Goal: Task Accomplishment & Management: Manage account settings

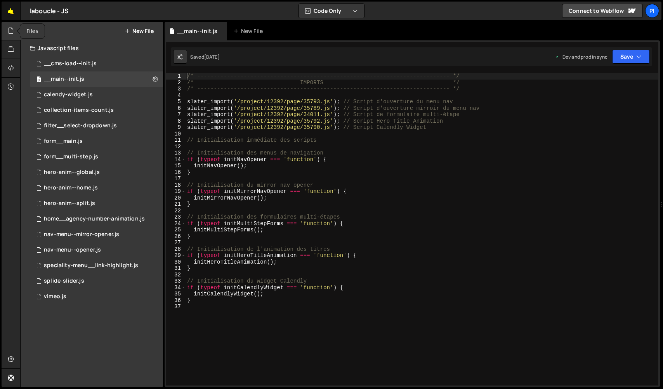
scroll to position [1729, 0]
click at [16, 17] on link "🤙" at bounding box center [11, 11] width 19 height 19
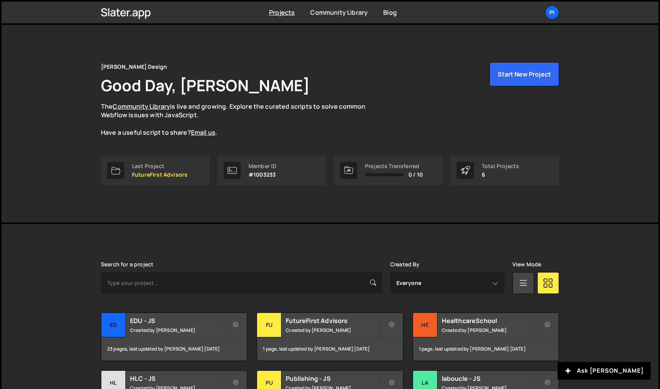
scroll to position [68, 0]
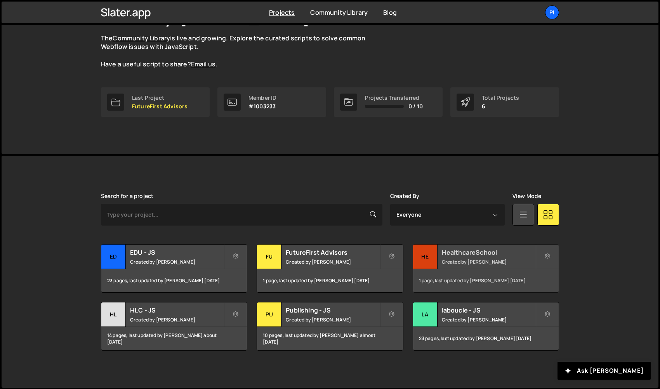
click at [493, 257] on div "HealthcareSchool Created by Pierre-Louis Labonne" at bounding box center [486, 257] width 146 height 24
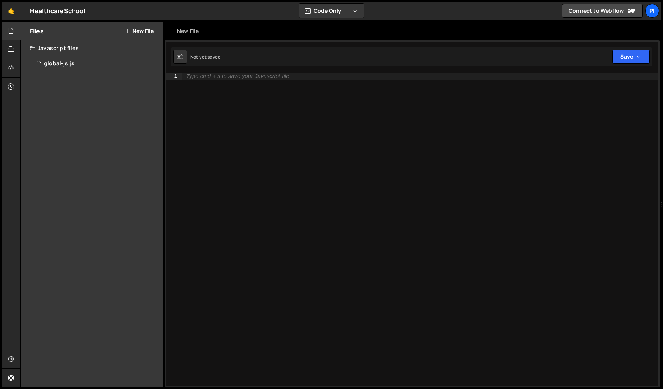
click at [59, 15] on div "HealthcareSchool ⚠️ Code is being edited in another browser" at bounding box center [58, 10] width 56 height 9
click at [86, 9] on div "🤙 HealthcareSchool ⚠️ Code is being edited in another browser Code Only Code On…" at bounding box center [332, 11] width 660 height 19
click at [11, 12] on link "🤙" at bounding box center [11, 11] width 19 height 19
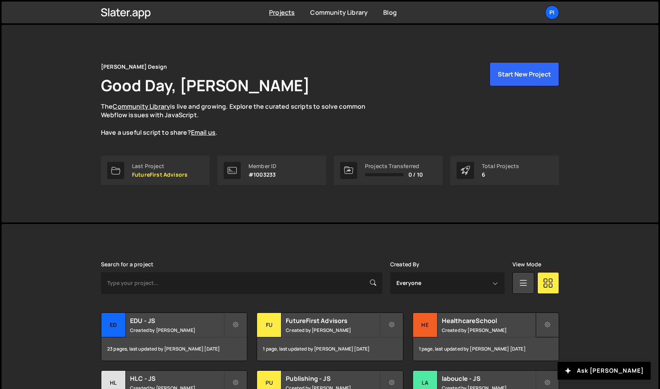
click at [550, 326] on button at bounding box center [547, 324] width 23 height 25
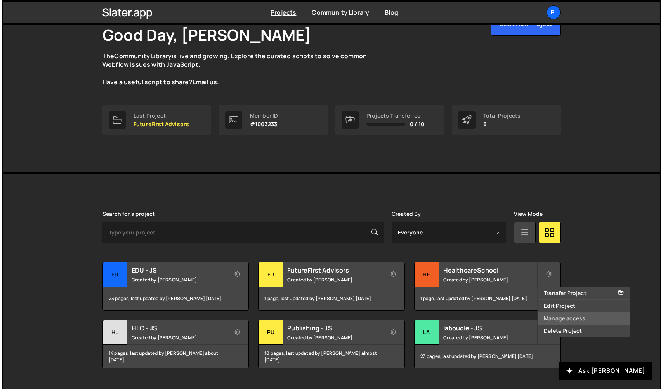
scroll to position [54, 0]
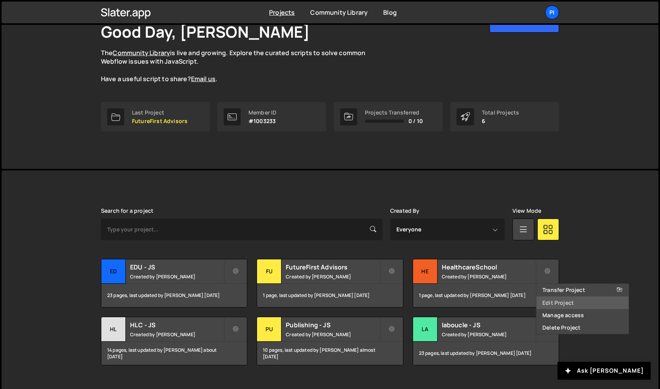
click at [560, 306] on link "Edit Project" at bounding box center [582, 303] width 92 height 12
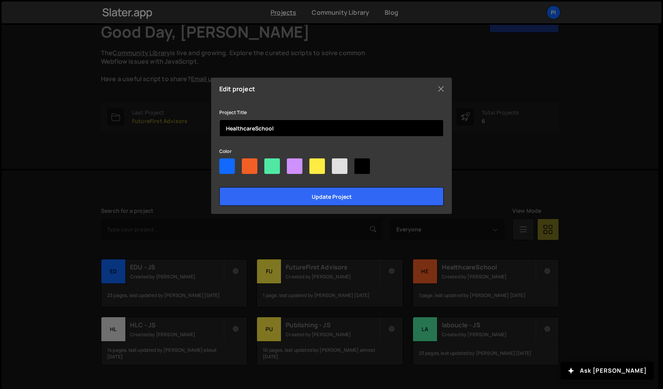
click at [290, 129] on input "HealthcareSchool" at bounding box center [331, 128] width 224 height 17
type input "HealthcareSchool - JS"
click at [219, 187] on input "Update project" at bounding box center [331, 196] width 224 height 19
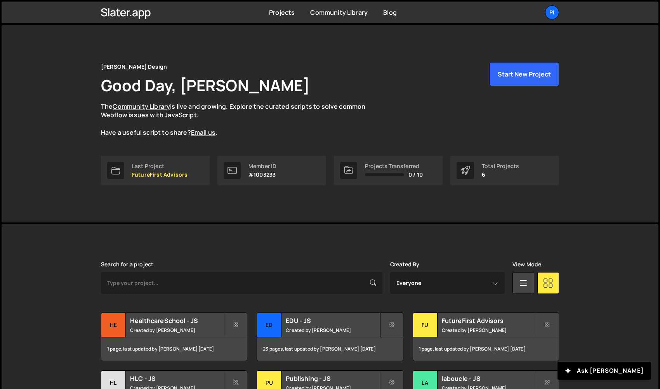
click at [390, 317] on button at bounding box center [391, 324] width 23 height 25
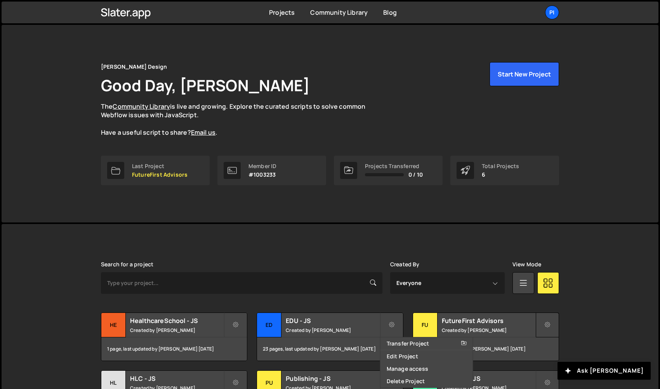
click at [552, 326] on button at bounding box center [547, 324] width 23 height 25
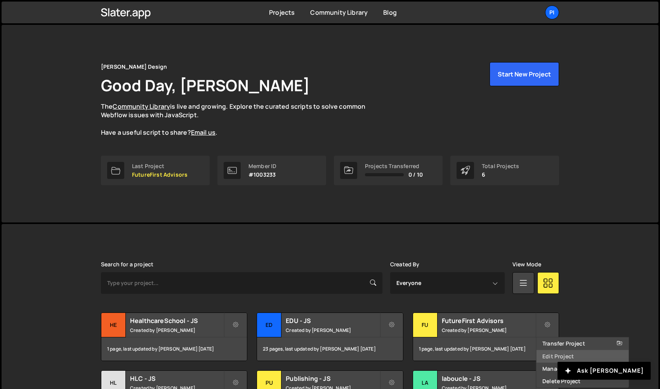
click at [558, 358] on link "Edit Project" at bounding box center [582, 356] width 92 height 12
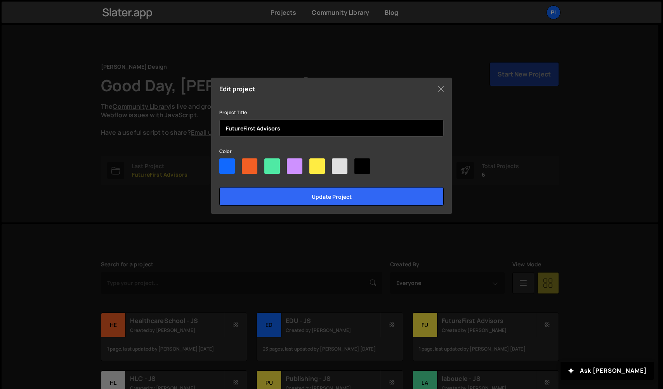
click at [367, 127] on input "FutureFirst Advisors" at bounding box center [331, 128] width 224 height 17
type input "FutureFirst Advisors - JS"
click at [219, 187] on input "Update project" at bounding box center [331, 196] width 224 height 19
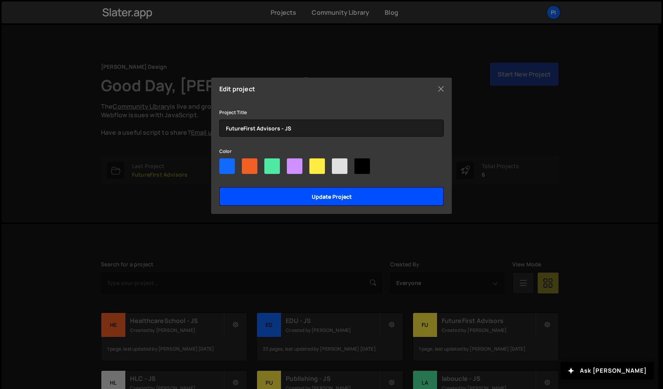
click at [322, 193] on input "Update project" at bounding box center [331, 196] width 224 height 19
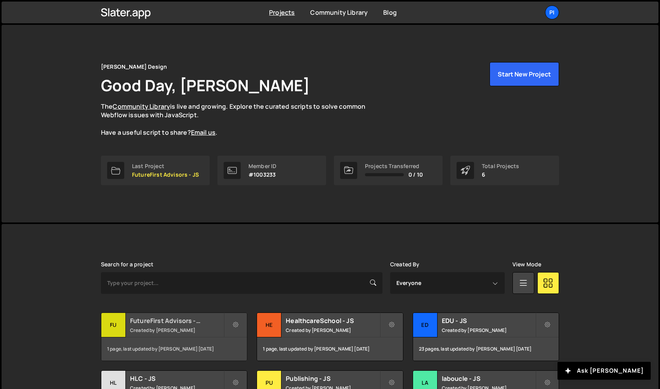
click at [152, 321] on h2 "FutureFirst Advisors - JS" at bounding box center [177, 320] width 94 height 9
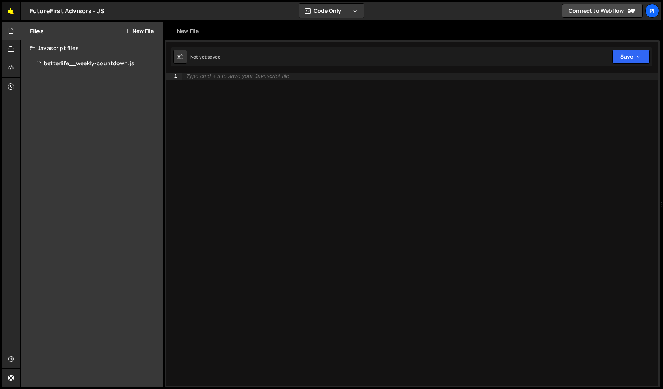
click at [14, 10] on link "🤙" at bounding box center [11, 11] width 19 height 19
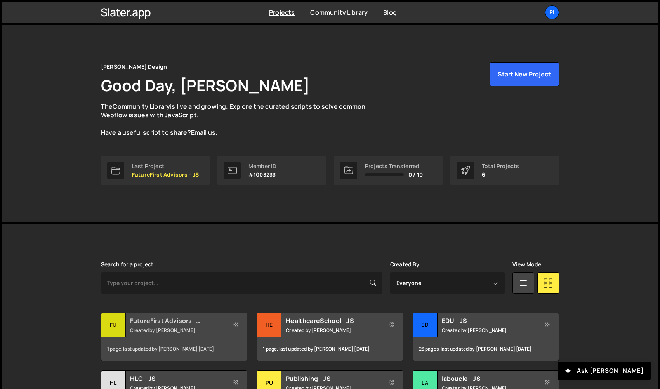
click at [118, 325] on div "Fu" at bounding box center [113, 325] width 24 height 24
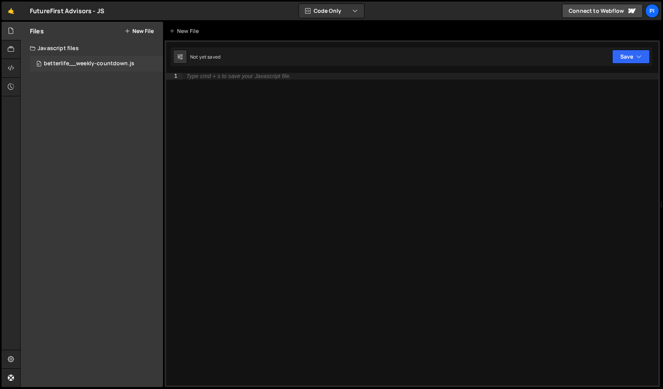
click at [108, 64] on div "betterlife__weekly-countdown.js" at bounding box center [89, 63] width 90 height 7
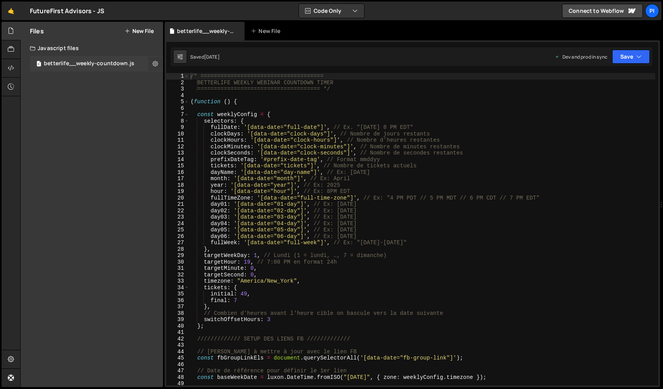
click at [156, 64] on icon at bounding box center [155, 63] width 5 height 7
type input "betterlife__weekly-countdown"
radio input "true"
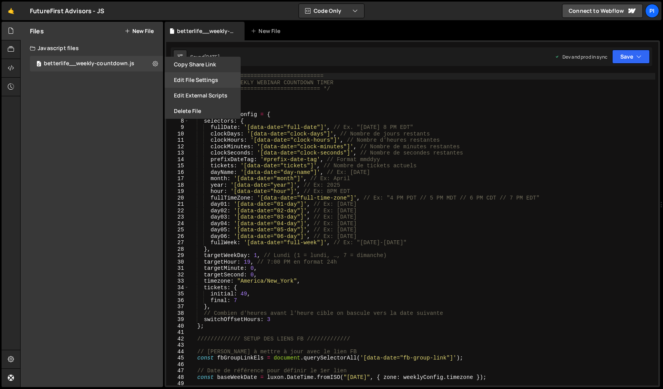
click at [184, 85] on button "Edit File Settings" at bounding box center [203, 80] width 76 height 16
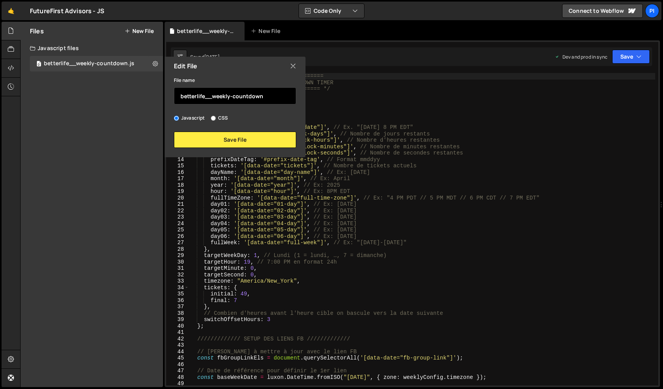
drag, startPoint x: 205, startPoint y: 95, endPoint x: 172, endPoint y: 74, distance: 38.9
click at [172, 74] on div "Edit File File name betterlife__weekly-countdown Javascript CSS Save File" at bounding box center [234, 107] width 142 height 101
type input "cashflow-to-equity__weekly-countdown"
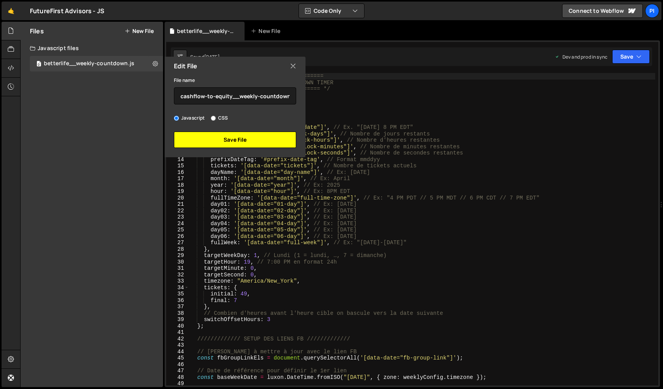
click at [207, 133] on button "Save File" at bounding box center [235, 140] width 122 height 16
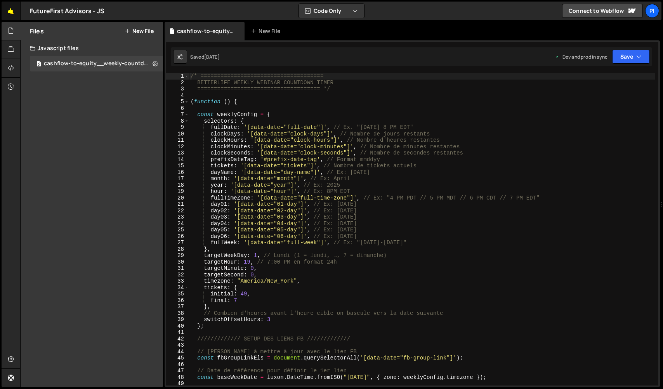
click at [10, 14] on link "🤙" at bounding box center [11, 11] width 19 height 19
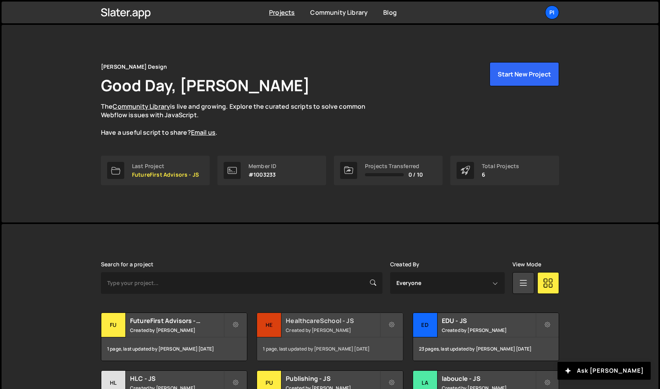
click at [278, 321] on div "He" at bounding box center [269, 325] width 24 height 24
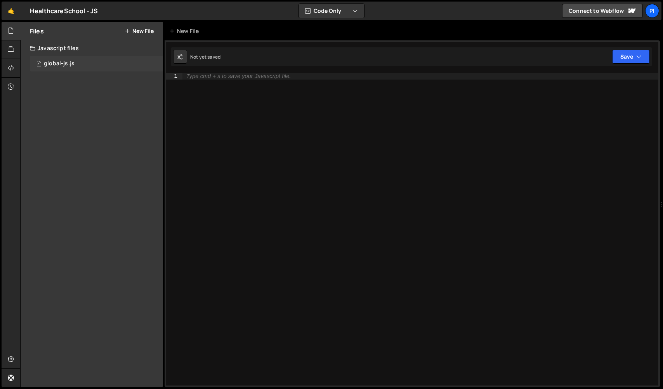
click at [44, 66] on div "global-js.js" at bounding box center [59, 63] width 31 height 7
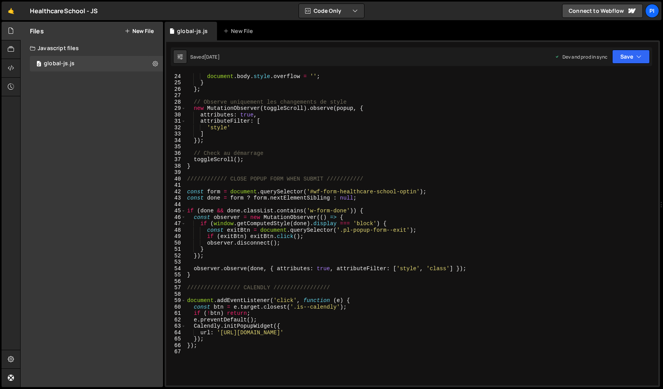
scroll to position [148, 0]
